Goal: Task Accomplishment & Management: Complete application form

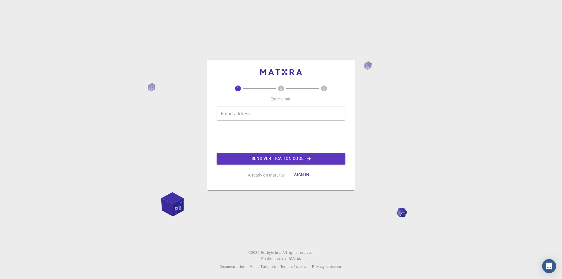
click at [252, 115] on input "Email address" at bounding box center [280, 113] width 129 height 14
type input "n36131328@gs.ncku.edu.tw"
click at [283, 157] on button "Send verification code" at bounding box center [280, 159] width 129 height 12
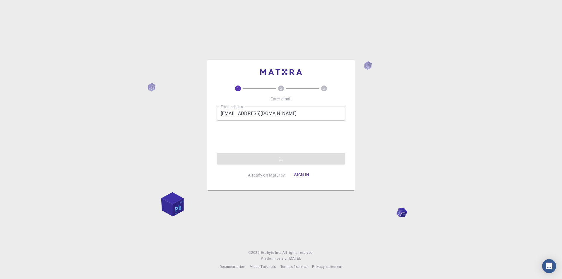
click at [302, 160] on div "Email address n36131328@gs.ncku.edu.tw Email address 0cAFcWeA4v3n1eAGvQFwoZGuBY…" at bounding box center [280, 135] width 129 height 58
click at [309, 173] on button "Sign in" at bounding box center [301, 175] width 25 height 12
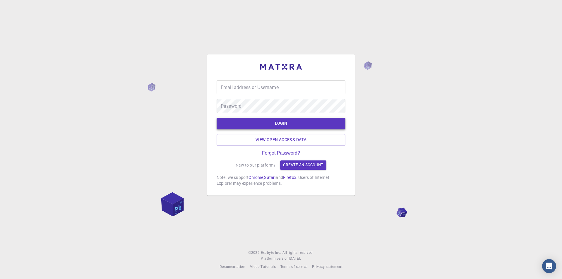
click at [289, 126] on button "LOGIN" at bounding box center [280, 124] width 129 height 12
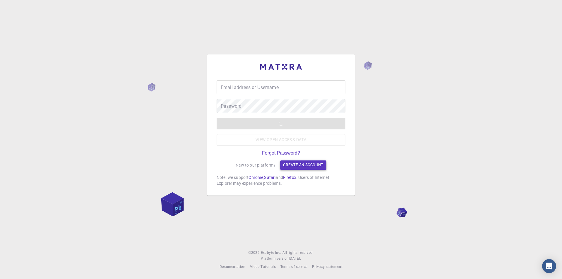
click at [296, 162] on link "Create an account" at bounding box center [303, 164] width 46 height 9
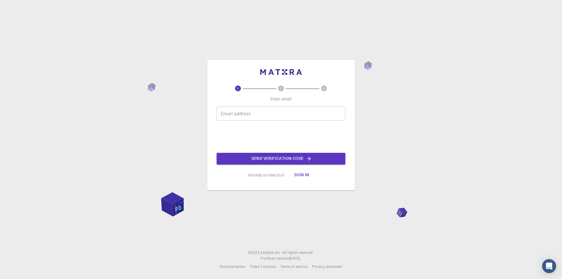
click at [260, 113] on input "Email address" at bounding box center [280, 113] width 129 height 14
type input "n36131328@gs.ncku.edu.tw"
click at [274, 157] on button "Send verification code" at bounding box center [280, 159] width 129 height 12
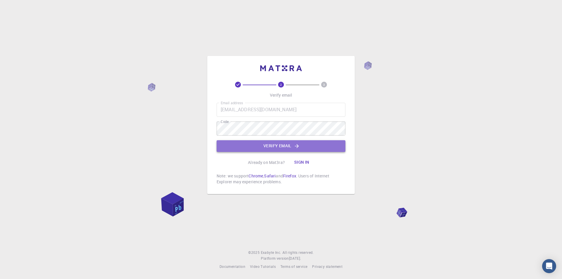
click at [261, 143] on button "Verify email" at bounding box center [280, 146] width 129 height 12
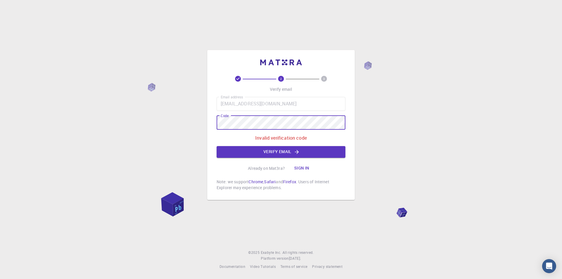
click at [191, 127] on div "2 3 Verify email Email address n36131328@gs.ncku.edu.tw Email address Code Code…" at bounding box center [281, 139] width 562 height 279
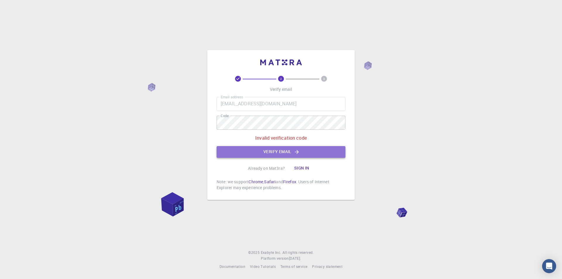
click at [257, 151] on button "Verify email" at bounding box center [280, 152] width 129 height 12
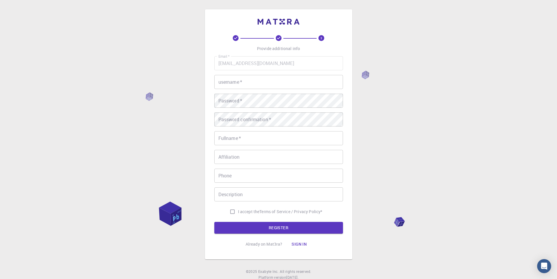
click at [252, 84] on input "username   *" at bounding box center [278, 82] width 129 height 14
click at [243, 84] on input "username   *" at bounding box center [278, 82] width 129 height 14
type input "c"
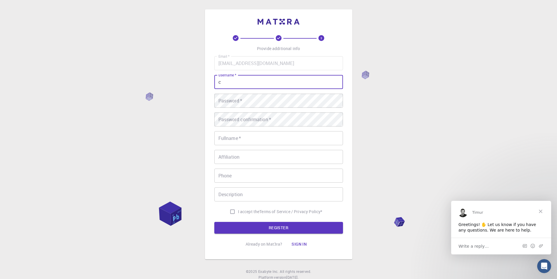
click at [243, 82] on input "c" at bounding box center [278, 82] width 129 height 14
type input "c"
type input "黃子綺"
click at [420, 139] on div "3 Provide additional info Email   * n36131328@gs.ncku.edu.tw Email   * username…" at bounding box center [278, 149] width 557 height 298
click at [543, 207] on span "Close" at bounding box center [540, 210] width 21 height 21
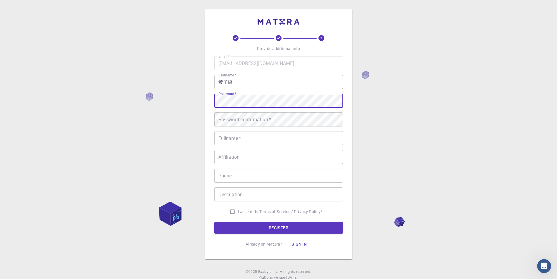
click at [229, 136] on input "Fullname   *" at bounding box center [278, 138] width 129 height 14
click at [237, 94] on div "Password   * Password   *" at bounding box center [278, 101] width 129 height 14
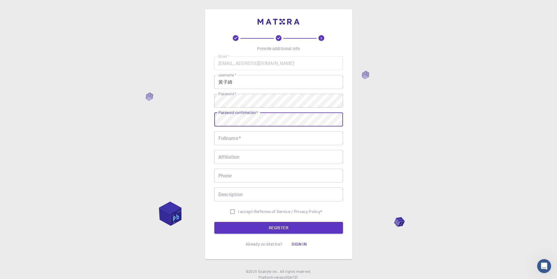
click at [214, 222] on button "REGISTER" at bounding box center [278, 228] width 129 height 12
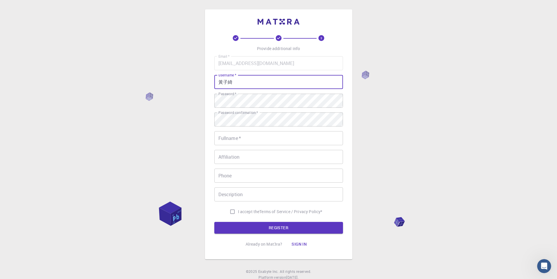
drag, startPoint x: 239, startPoint y: 83, endPoint x: 209, endPoint y: 85, distance: 30.2
click at [209, 85] on div "3 Provide additional info Email   * n36131328@gs.ncku.edu.tw Email   * username…" at bounding box center [278, 134] width 147 height 250
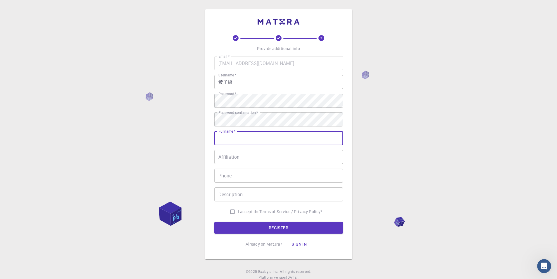
click at [242, 134] on input "Fullname   *" at bounding box center [278, 138] width 129 height 14
paste input "黃子綺"
type input "黃子綺"
click at [251, 157] on input "Affiliation" at bounding box center [278, 157] width 129 height 14
click at [386, 140] on div "3 Provide additional info Email   * n36131328@gs.ncku.edu.tw Email   * username…" at bounding box center [278, 149] width 557 height 298
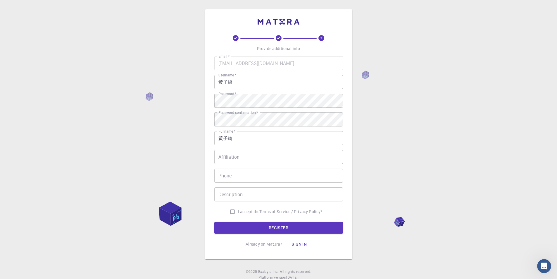
click at [269, 158] on input "Affiliation" at bounding box center [278, 157] width 129 height 14
type input "e"
type input "國立成功大學"
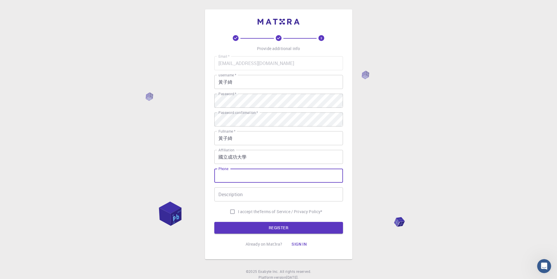
click at [248, 177] on input "Phone" at bounding box center [278, 175] width 129 height 14
type input "0983416400"
click at [246, 194] on input "Description" at bounding box center [278, 194] width 129 height 14
click at [232, 211] on input "I accept the Terms of Service / Privacy Policy *" at bounding box center [232, 211] width 11 height 11
checkbox input "true"
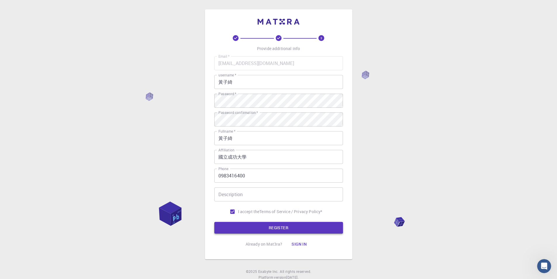
click at [256, 223] on button "REGISTER" at bounding box center [278, 228] width 129 height 12
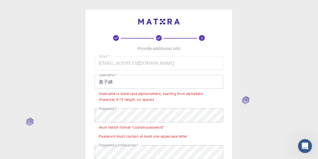
drag, startPoint x: 561, startPoint y: 5, endPoint x: 54, endPoint y: 51, distance: 509.6
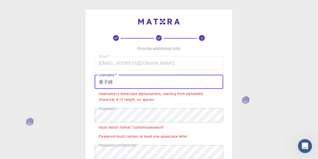
drag, startPoint x: 122, startPoint y: 82, endPoint x: 50, endPoint y: 84, distance: 72.3
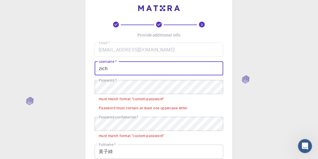
scroll to position [33, 0]
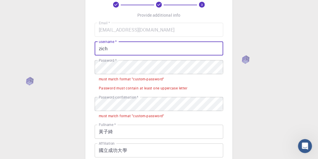
type input "zich"
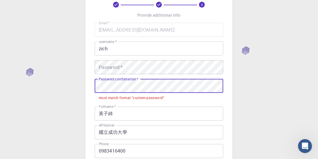
click at [84, 88] on div "3 Provide additional info Email   * n36131328@gs.ncku.edu.tw Email   * username…" at bounding box center [159, 125] width 318 height 316
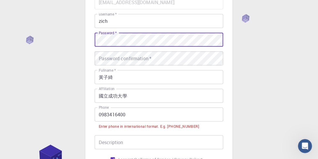
scroll to position [67, 0]
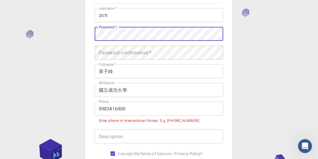
click at [99, 108] on input "0983416400" at bounding box center [159, 109] width 129 height 14
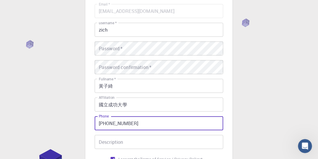
scroll to position [50, 0]
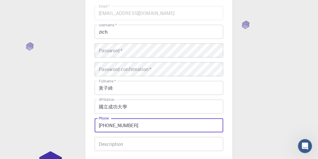
type input "+0983416400"
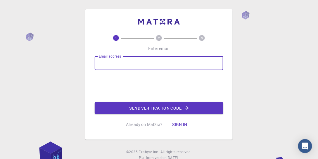
scroll to position [19, 0]
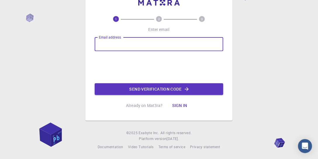
click at [112, 44] on input "Email address" at bounding box center [159, 44] width 129 height 14
type input "n36131328@gs.ncku.edu.tw"
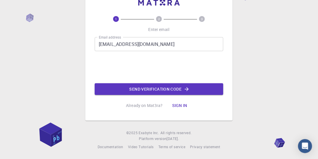
click at [147, 86] on button "Send verification code" at bounding box center [159, 89] width 129 height 12
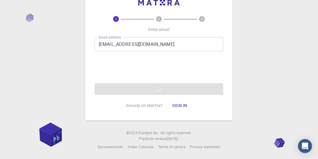
scroll to position [2, 0]
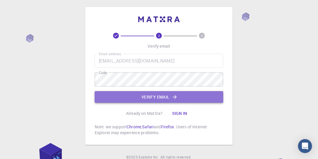
click at [160, 99] on button "Verify email" at bounding box center [159, 97] width 129 height 12
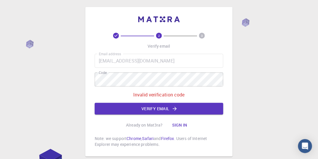
click at [104, 82] on div "Email address n36131328@gs.ncku.edu.tw Email address Code Code Invalid verifica…" at bounding box center [159, 84] width 129 height 61
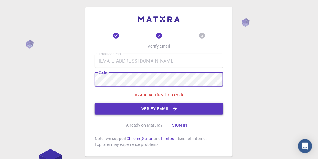
click at [151, 108] on button "Verify email" at bounding box center [159, 109] width 129 height 12
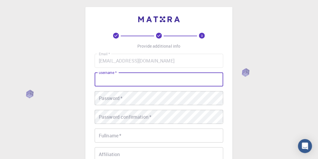
click at [132, 79] on input "username   *" at bounding box center [159, 80] width 129 height 14
type input "zich"
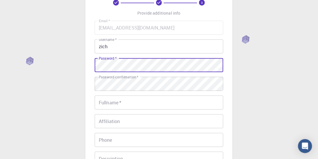
scroll to position [36, 0]
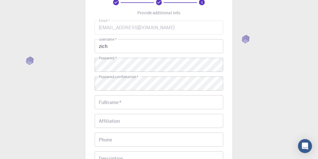
click at [261, 95] on div "3 Provide additional info Email   * n36131328@gs.ncku.edu.tw Email   * username…" at bounding box center [159, 113] width 318 height 298
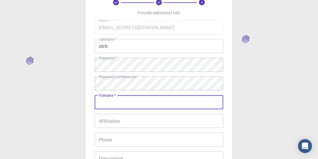
click at [137, 104] on input "Fullname   *" at bounding box center [159, 102] width 129 height 14
type input "黃子綺"
click at [125, 121] on input "Affiliation" at bounding box center [159, 121] width 129 height 14
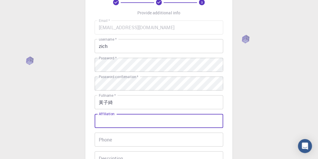
type input "國立成功大學"
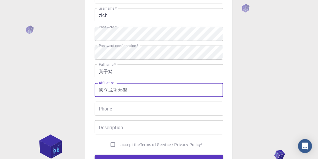
scroll to position [69, 0]
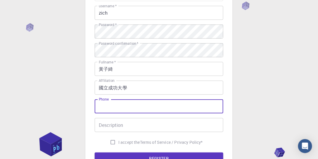
click at [124, 105] on input "Phone" at bounding box center [159, 106] width 129 height 14
click at [99, 107] on input "0983416400" at bounding box center [159, 106] width 129 height 14
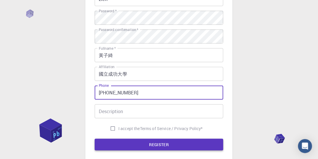
scroll to position [102, 0]
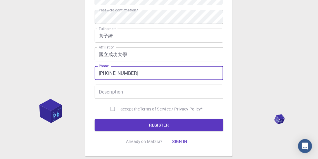
type input "+0983416400"
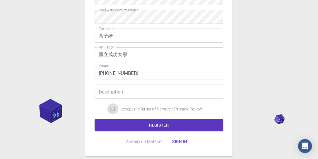
click at [115, 109] on input "I accept the Terms of Service / Privacy Policy *" at bounding box center [112, 109] width 11 height 11
checkbox input "true"
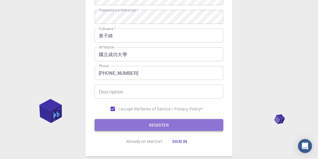
click at [155, 125] on button "REGISTER" at bounding box center [159, 125] width 129 height 12
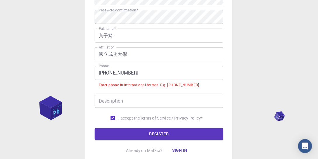
click at [101, 74] on input "+0983416400" at bounding box center [159, 73] width 129 height 14
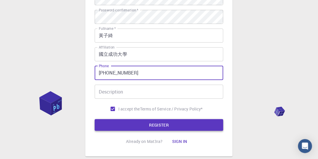
type input "+8860983416400"
click at [152, 121] on button "REGISTER" at bounding box center [159, 125] width 129 height 12
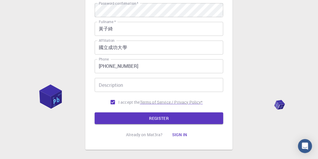
scroll to position [134, 0]
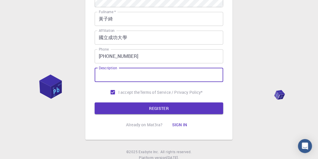
drag, startPoint x: 123, startPoint y: 76, endPoint x: 110, endPoint y: 77, distance: 13.2
click at [110, 77] on input "Description" at bounding box center [159, 75] width 129 height 14
type input "DFT MXENE"
click at [155, 108] on button "REGISTER" at bounding box center [159, 109] width 129 height 12
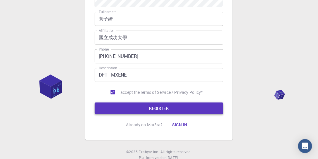
click at [156, 108] on button "REGISTER" at bounding box center [159, 109] width 129 height 12
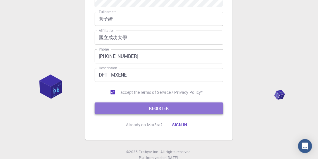
click at [156, 108] on button "REGISTER" at bounding box center [159, 109] width 129 height 12
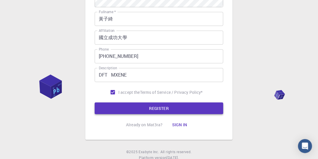
click at [156, 108] on button "REGISTER" at bounding box center [159, 109] width 129 height 12
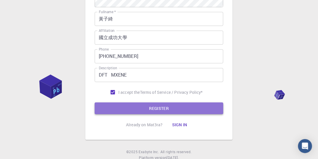
click at [156, 108] on button "REGISTER" at bounding box center [159, 109] width 129 height 12
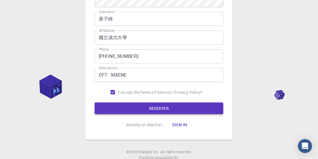
click at [156, 108] on button "REGISTER" at bounding box center [159, 109] width 129 height 12
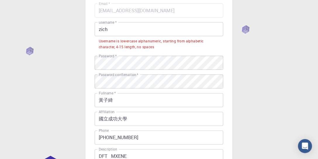
scroll to position [51, 0]
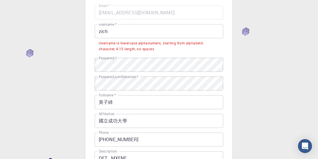
click at [101, 32] on input "zich" at bounding box center [159, 31] width 129 height 14
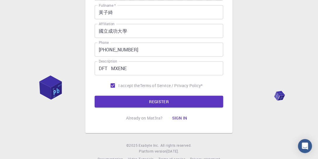
scroll to position [138, 0]
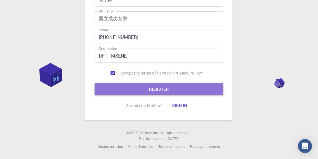
click at [164, 90] on button "REGISTER" at bounding box center [159, 89] width 129 height 12
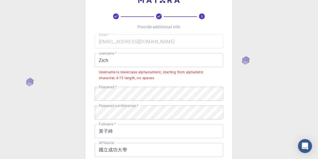
scroll to position [19, 0]
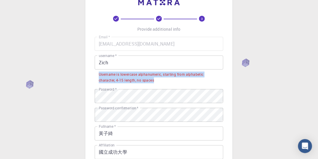
drag, startPoint x: 101, startPoint y: 74, endPoint x: 154, endPoint y: 79, distance: 52.9
click at [154, 79] on li "Username is lowercase alphanumeric, starting from alphabetic character, 4-15 le…" at bounding box center [159, 77] width 129 height 15
copy div "Username is lowercase alphanumeric, starting from alphabetic character, 4-15 le…"
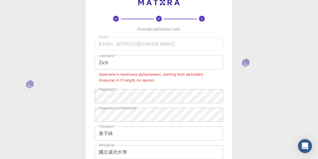
click at [103, 62] on input "Zich" at bounding box center [159, 63] width 129 height 14
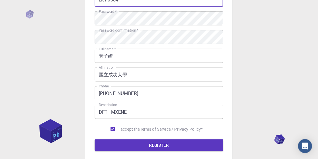
scroll to position [138, 0]
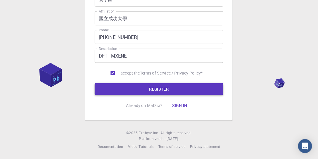
type input "zich0304"
click at [162, 89] on button "REGISTER" at bounding box center [159, 89] width 129 height 12
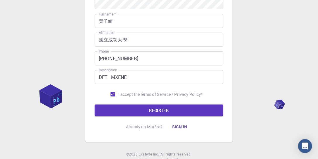
scroll to position [95, 0]
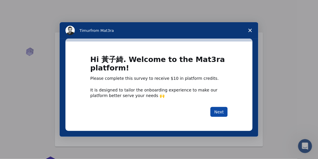
click at [217, 112] on button "Next" at bounding box center [219, 112] width 17 height 10
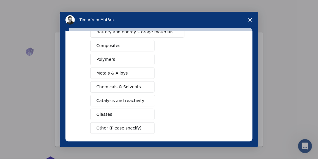
scroll to position [120, 0]
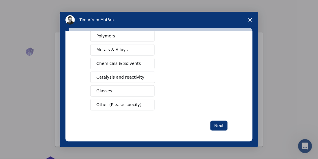
click at [114, 103] on span "Other (Please specify)" at bounding box center [119, 105] width 45 height 6
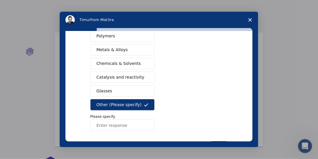
click at [120, 123] on input "Enter response" at bounding box center [122, 125] width 64 height 12
paste input "Inorganic two-dimensional materials"
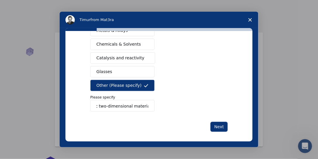
scroll to position [140, 0]
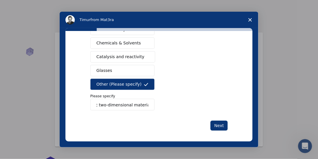
click at [95, 101] on input "Inorganic two-dimensional materials" at bounding box center [122, 105] width 64 height 12
type input "Inorganic two-dimensional materials"
click at [216, 124] on button "Next" at bounding box center [219, 126] width 17 height 10
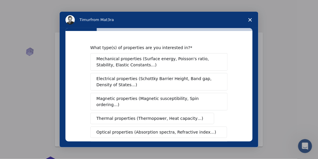
click at [192, 65] on span "Mechanical properties (Surface energy, Poisson's ratio, Stability, Elastic Cons…" at bounding box center [158, 62] width 122 height 12
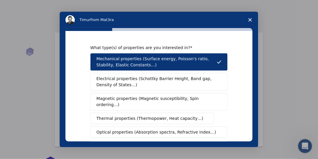
click at [188, 78] on span "Electrical properties (Schottky Barrier Height, Band gap, Density of States…)" at bounding box center [158, 82] width 122 height 12
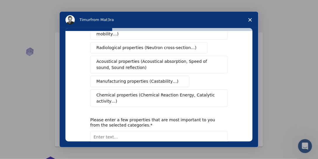
scroll to position [150, 0]
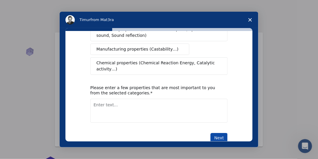
click at [221, 133] on button "Next" at bounding box center [219, 138] width 17 height 10
paste textarea "Pollutant degradation pathways"
type textarea "Pollutant degradation pathways"
click at [215, 133] on button "Next" at bounding box center [219, 138] width 17 height 10
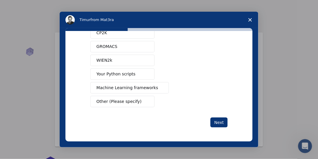
scroll to position [0, 0]
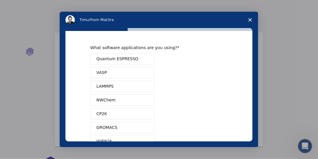
click at [148, 57] on button "Quantum ESPRESSO" at bounding box center [122, 58] width 64 height 11
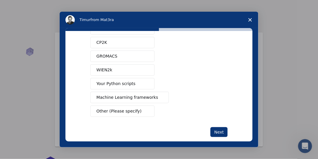
scroll to position [78, 0]
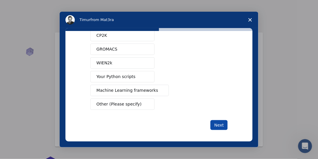
click at [218, 122] on button "Next" at bounding box center [219, 125] width 17 height 10
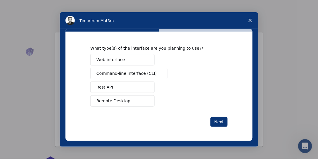
scroll to position [0, 0]
click at [136, 60] on button "Web interface" at bounding box center [122, 59] width 64 height 11
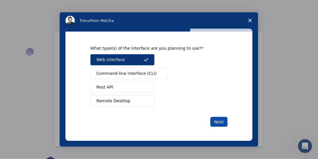
click at [217, 120] on button "Next" at bounding box center [219, 122] width 17 height 10
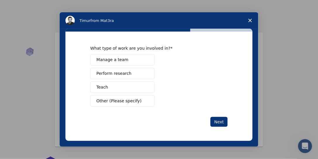
click at [124, 72] on span "Perform research" at bounding box center [114, 73] width 35 height 6
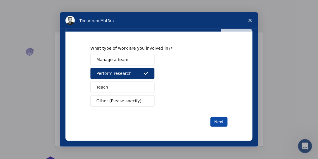
click at [221, 122] on button "Next" at bounding box center [219, 122] width 17 height 10
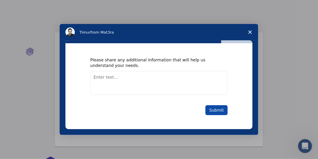
click at [221, 111] on button "Submit" at bounding box center [217, 110] width 22 height 10
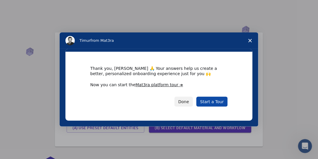
click at [217, 101] on link "Start a Tour" at bounding box center [212, 102] width 31 height 10
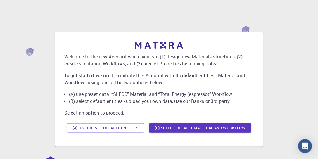
drag, startPoint x: 62, startPoint y: 127, endPoint x: 160, endPoint y: 109, distance: 100.1
click at [160, 109] on div "Welcome to the new Account where you can (1) design new Materials structures, (…" at bounding box center [159, 89] width 199 height 105
click at [159, 111] on p "Select an option to proceed." at bounding box center [159, 112] width 190 height 7
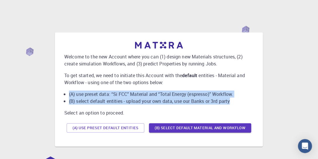
drag, startPoint x: 67, startPoint y: 91, endPoint x: 235, endPoint y: 99, distance: 168.3
click at [238, 98] on ul "(A) use preset data: “Si FCC” Material and “Total Energy (espresso)” Workflow. …" at bounding box center [159, 98] width 190 height 14
copy ul "(A) use preset data: “Si FCC” Material and “Total Energy (espresso)” Workflow. …"
click at [116, 129] on button "(A) Use preset default entities" at bounding box center [106, 127] width 78 height 9
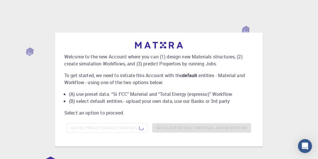
click at [136, 137] on div "Welcome to the new Account where you can (1) design new Materials structures, (…" at bounding box center [159, 89] width 199 height 105
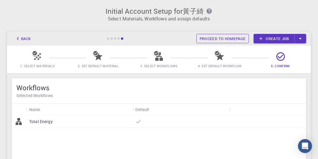
click at [215, 39] on link "Proceed to homepage" at bounding box center [223, 38] width 53 height 9
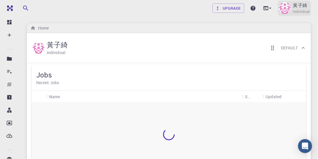
click at [301, 7] on p "黃子綺" at bounding box center [300, 5] width 14 height 7
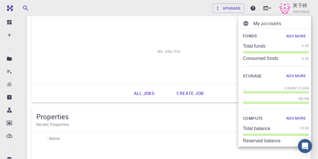
scroll to position [83, 0]
click at [18, 138] on div at bounding box center [159, 79] width 318 height 159
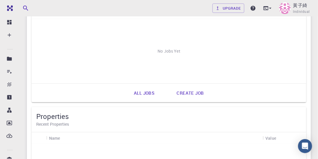
click at [10, 157] on icon at bounding box center [9, 159] width 5 height 5
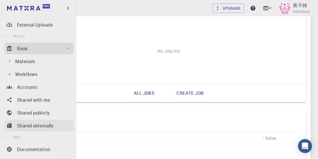
scroll to position [91, 0]
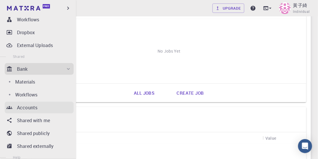
click at [37, 106] on p "Accounts" at bounding box center [27, 107] width 20 height 7
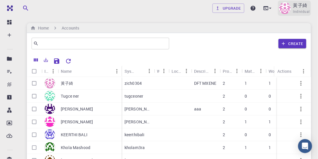
click at [297, 10] on span "Individual" at bounding box center [301, 12] width 17 height 6
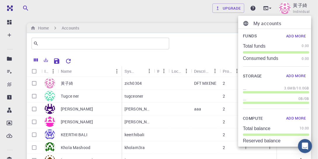
click at [263, 23] on p "My accounts" at bounding box center [282, 23] width 56 height 7
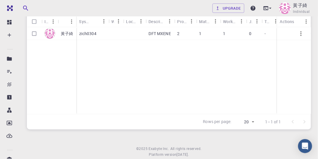
scroll to position [17, 0]
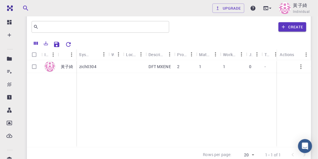
click at [290, 54] on div "Actions" at bounding box center [287, 54] width 14 height 11
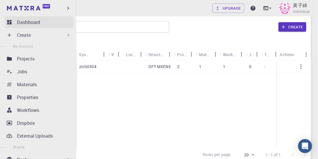
click at [30, 21] on p "Dashboard" at bounding box center [28, 22] width 23 height 7
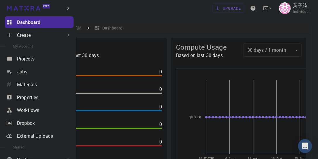
click at [30, 35] on p "Create" at bounding box center [24, 35] width 14 height 7
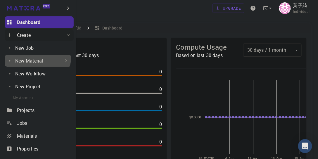
click at [37, 58] on p "New Material" at bounding box center [29, 60] width 28 height 7
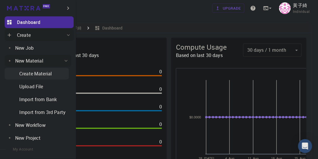
click at [50, 74] on p "Create Material" at bounding box center [35, 73] width 32 height 7
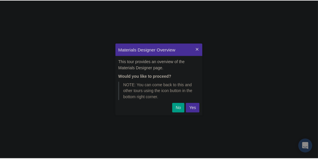
scroll to position [70, 85]
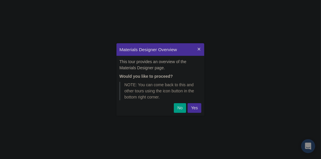
click at [178, 108] on p "No" at bounding box center [179, 108] width 5 height 6
